Goal: Find specific page/section: Find specific page/section

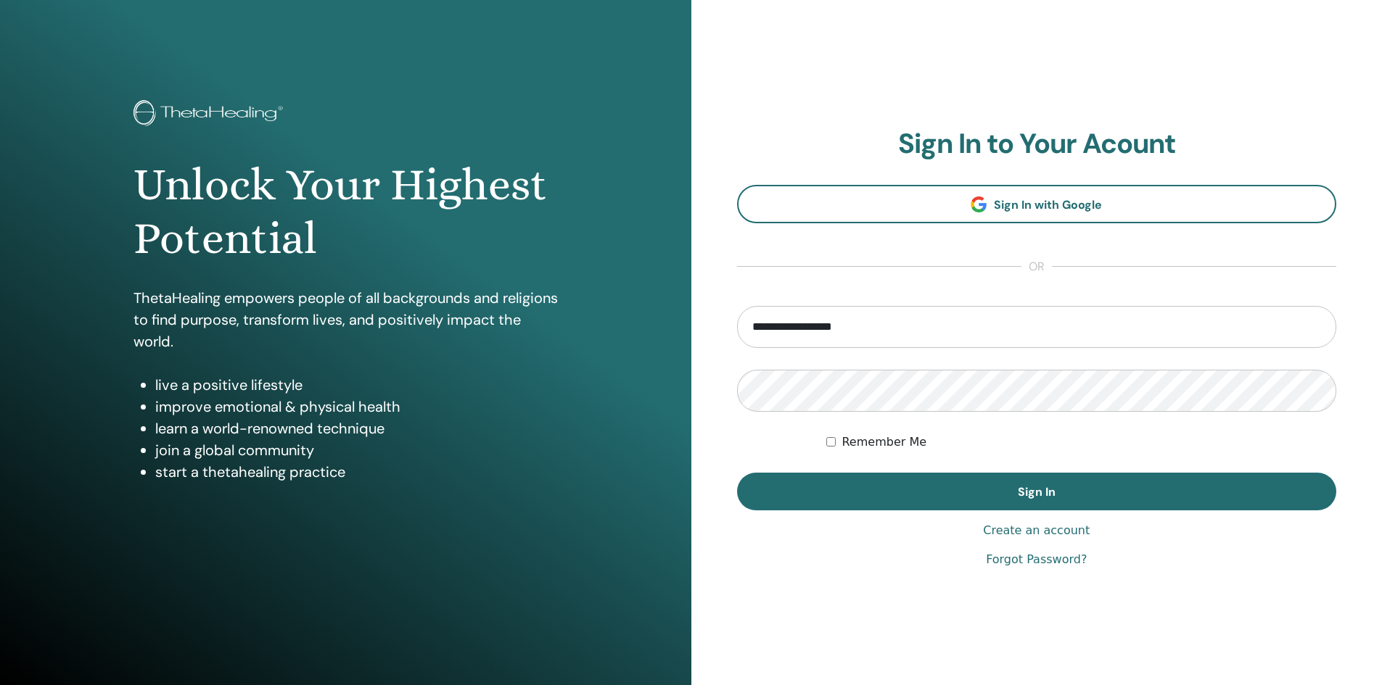
type input "**********"
click at [737, 473] on button "Sign In" at bounding box center [1037, 492] width 600 height 38
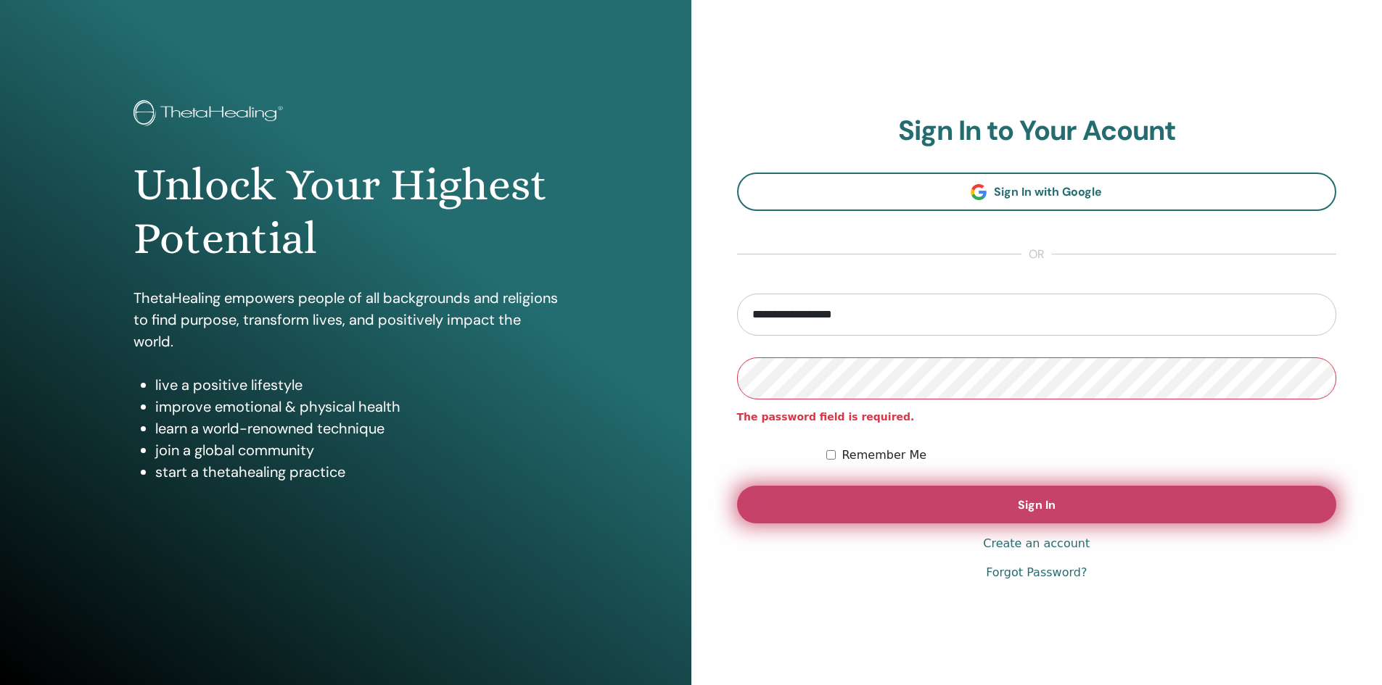
click at [1029, 498] on span "Sign In" at bounding box center [1037, 505] width 38 height 15
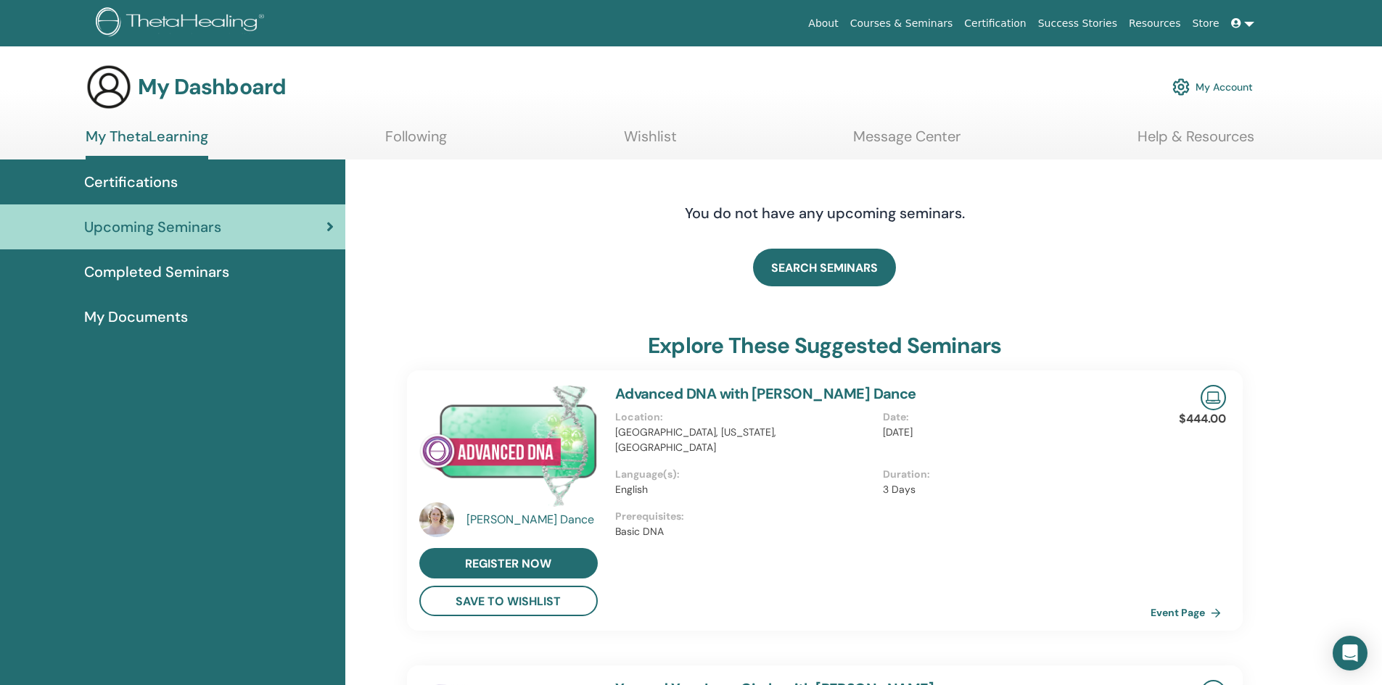
click at [120, 184] on span "Certifications" at bounding box center [131, 182] width 94 height 22
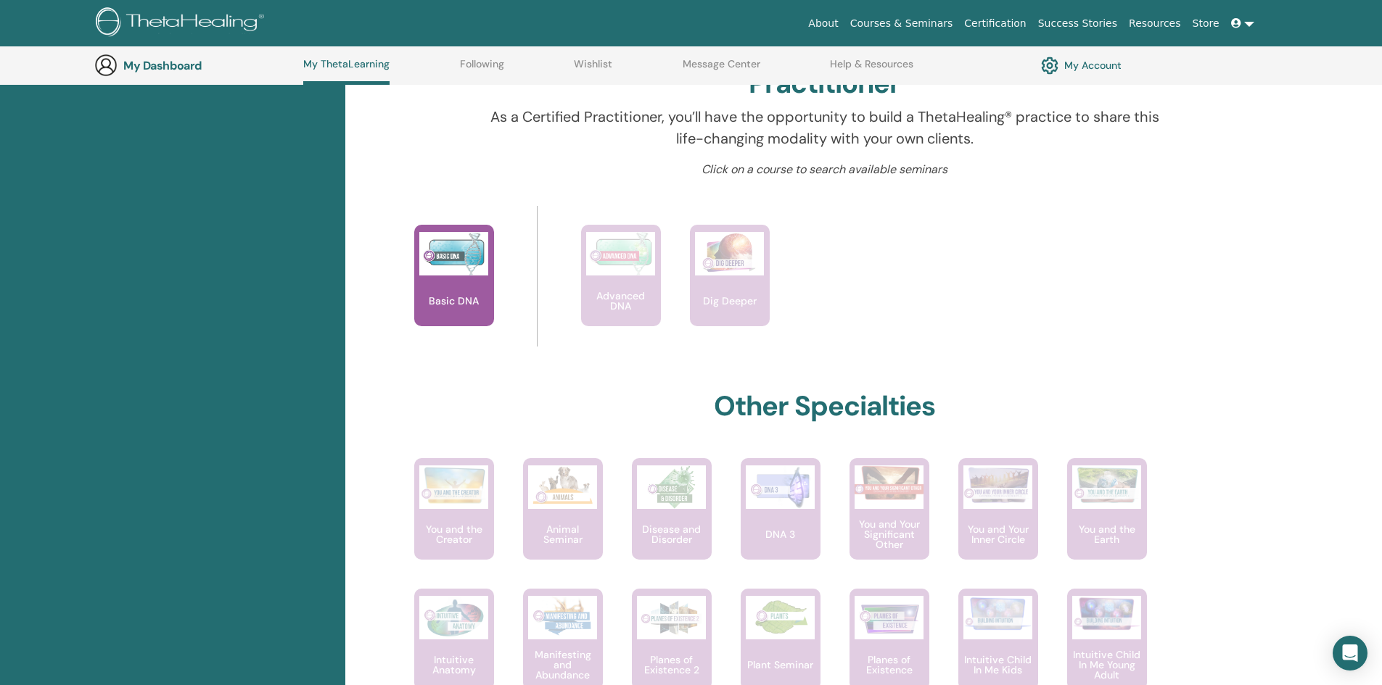
scroll to position [474, 0]
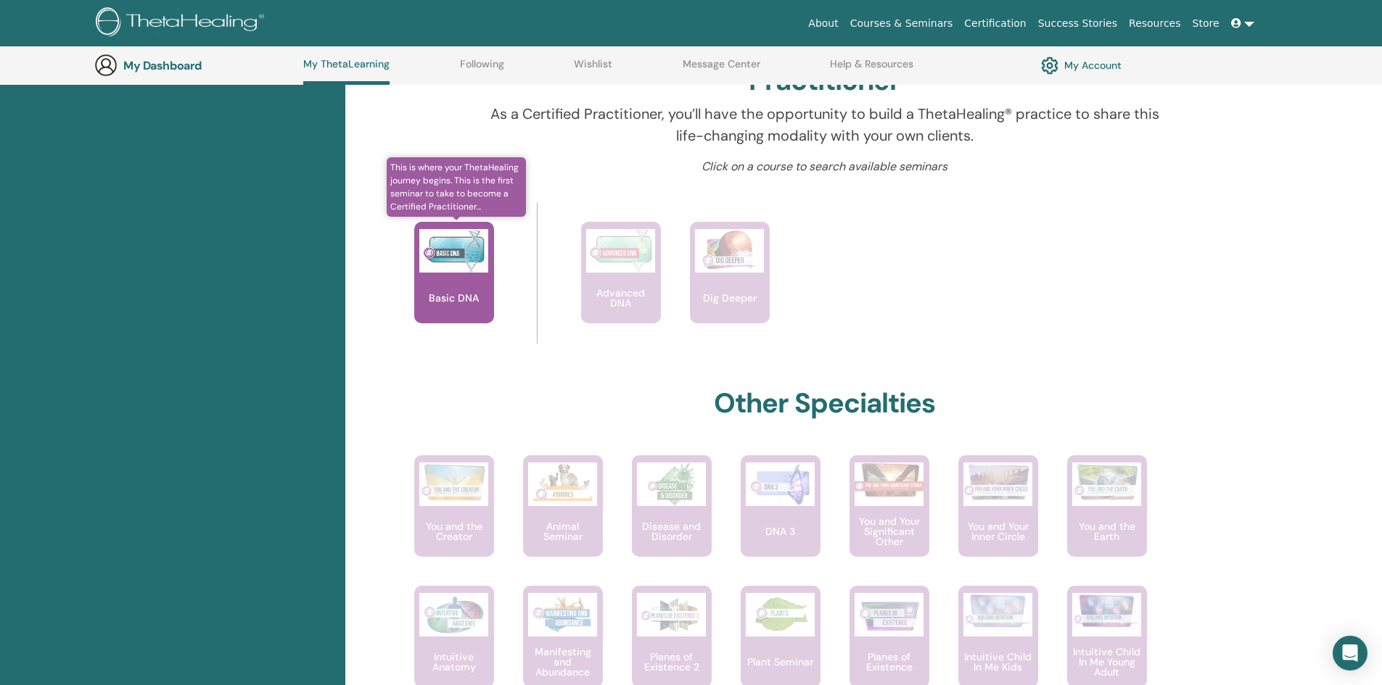
click at [447, 269] on img at bounding box center [453, 251] width 69 height 44
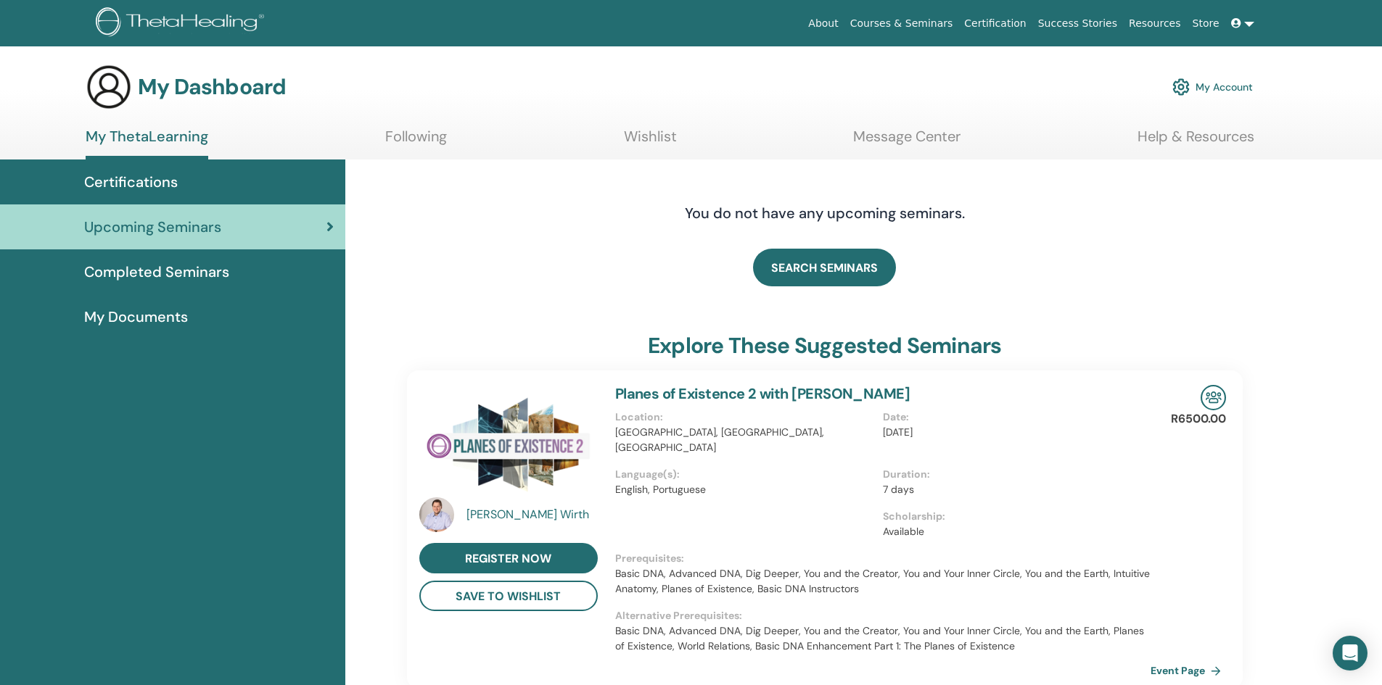
click at [128, 173] on span "Certifications" at bounding box center [131, 182] width 94 height 22
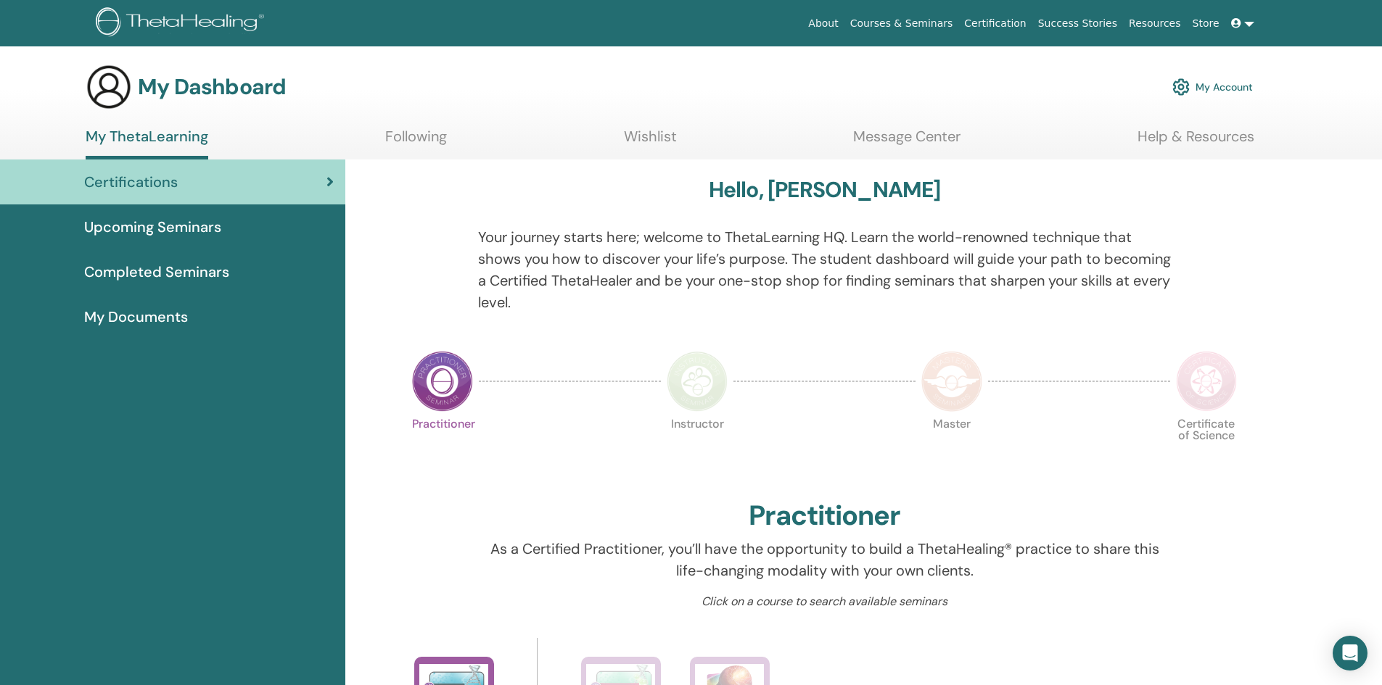
click at [129, 315] on span "My Documents" at bounding box center [136, 317] width 104 height 22
